Goal: Task Accomplishment & Management: Manage account settings

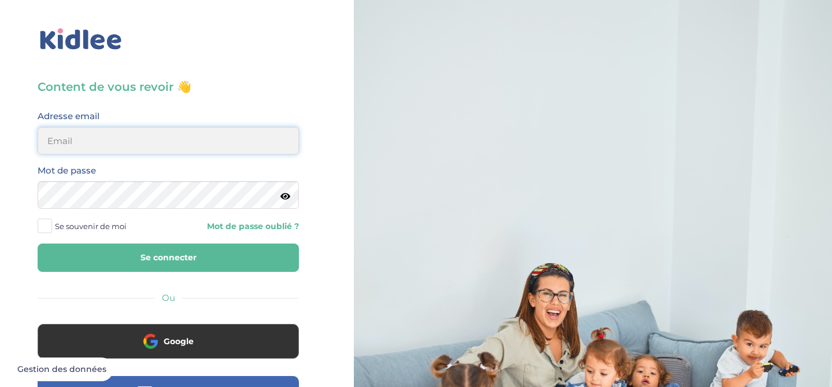
type input "beenaparadin@gmail.com"
click at [45, 224] on span at bounding box center [45, 225] width 14 height 14
click at [0, 0] on input "Se souvenir de moi" at bounding box center [0, 0] width 0 height 0
